Goal: Navigation & Orientation: Go to known website

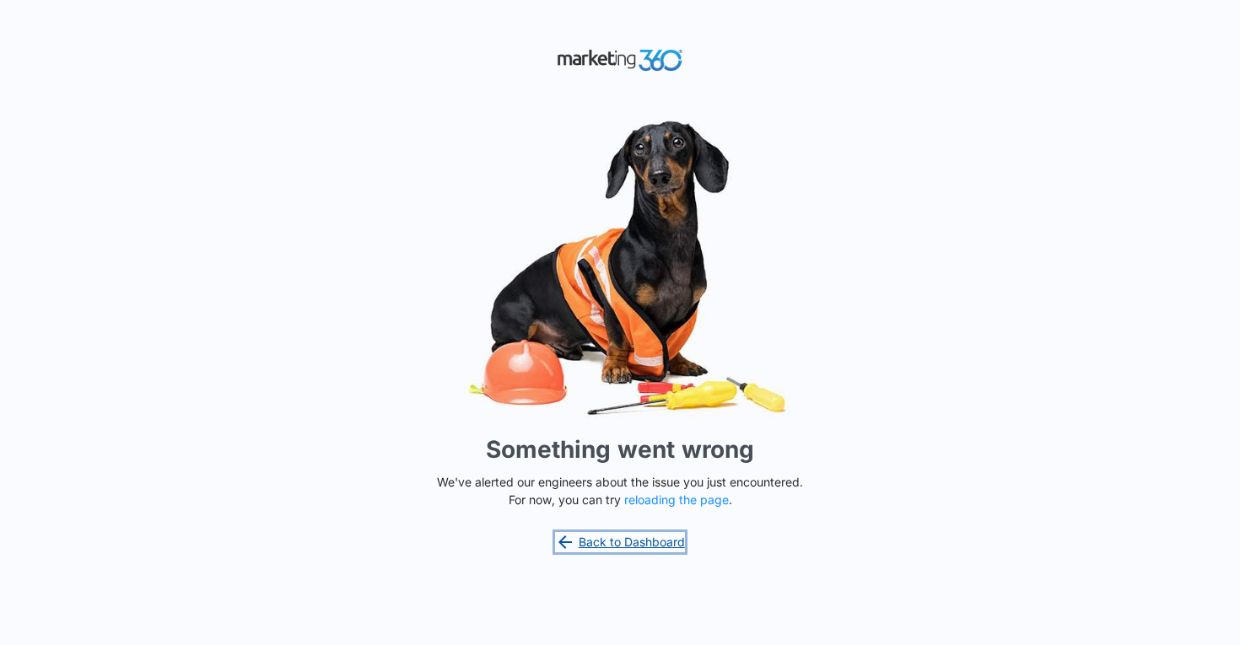
click at [575, 539] on link "Back to Dashboard" at bounding box center [620, 542] width 130 height 20
